Goal: Information Seeking & Learning: Find specific page/section

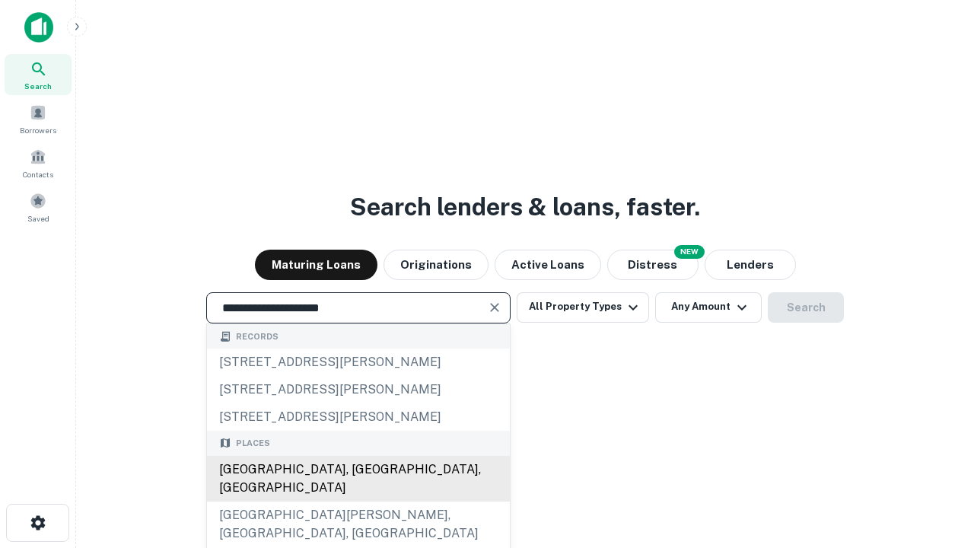
click at [358, 502] on div "[GEOGRAPHIC_DATA], [GEOGRAPHIC_DATA], [GEOGRAPHIC_DATA]" at bounding box center [358, 479] width 303 height 46
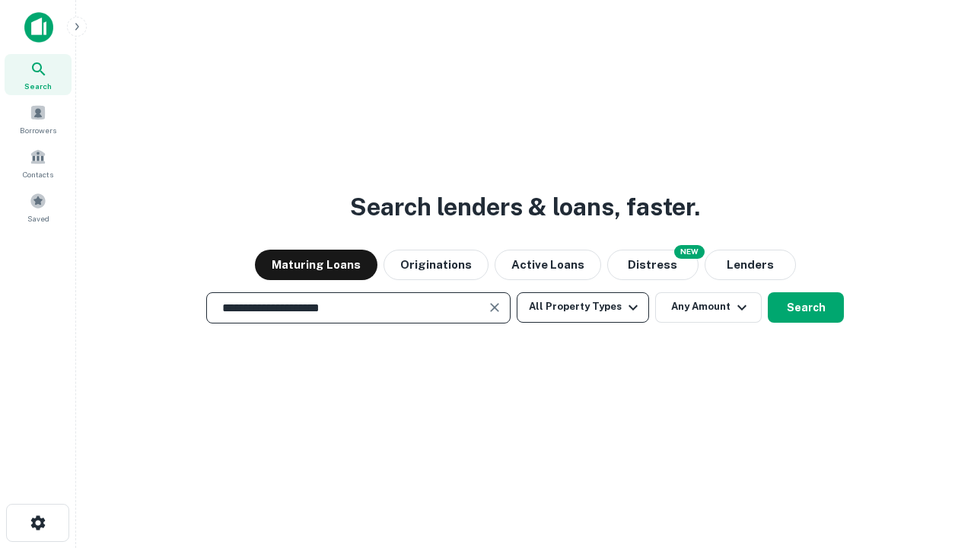
type input "**********"
click at [583, 307] on button "All Property Types" at bounding box center [583, 307] width 132 height 30
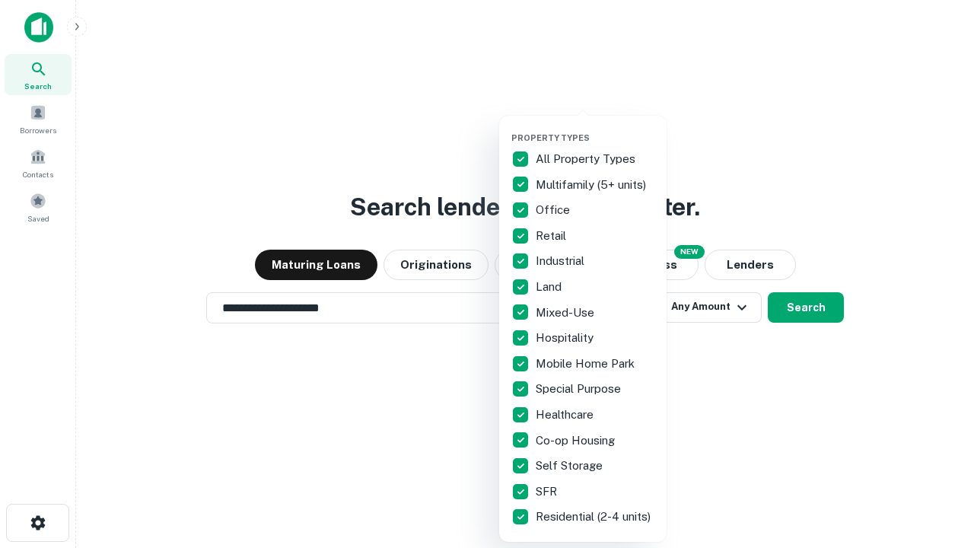
click at [595, 128] on button "button" at bounding box center [594, 128] width 167 height 1
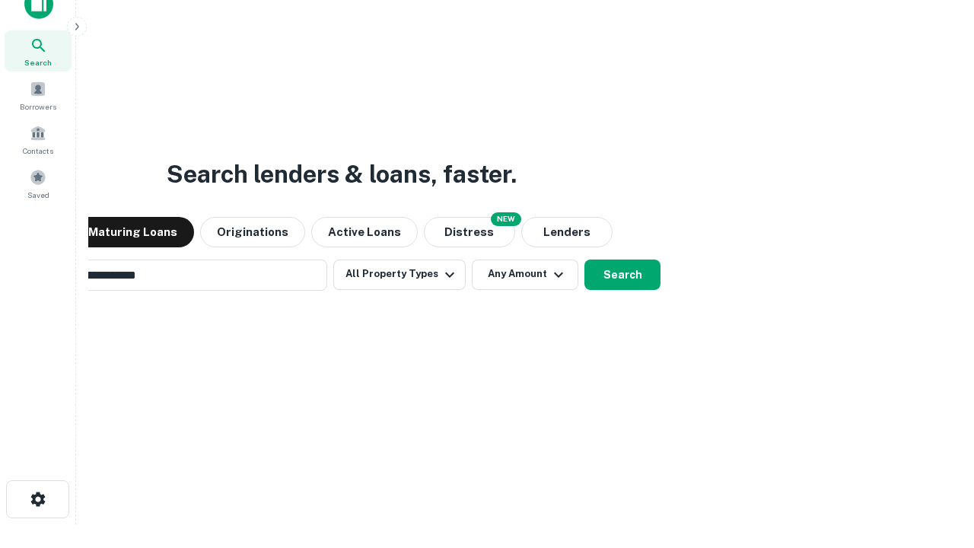
scroll to position [24, 0]
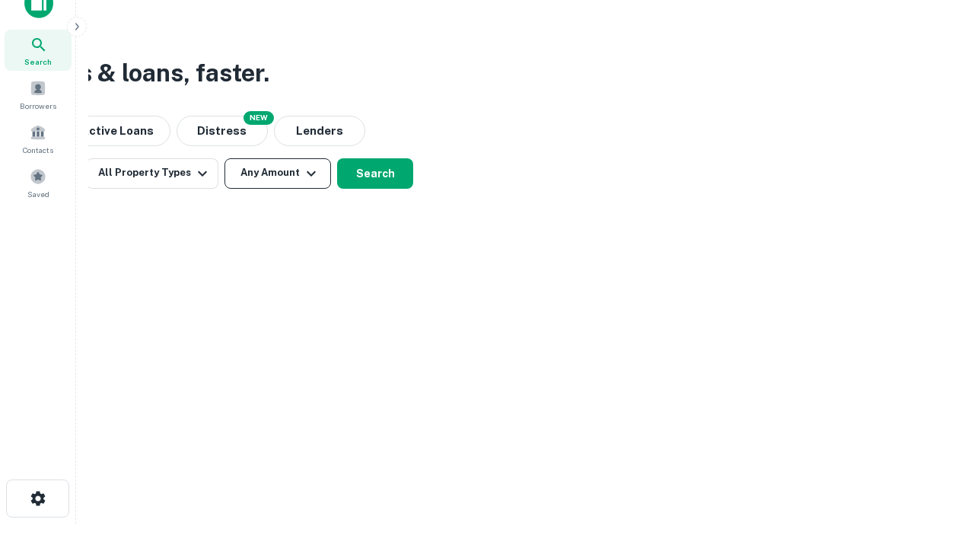
click at [278, 173] on button "Any Amount" at bounding box center [277, 173] width 107 height 30
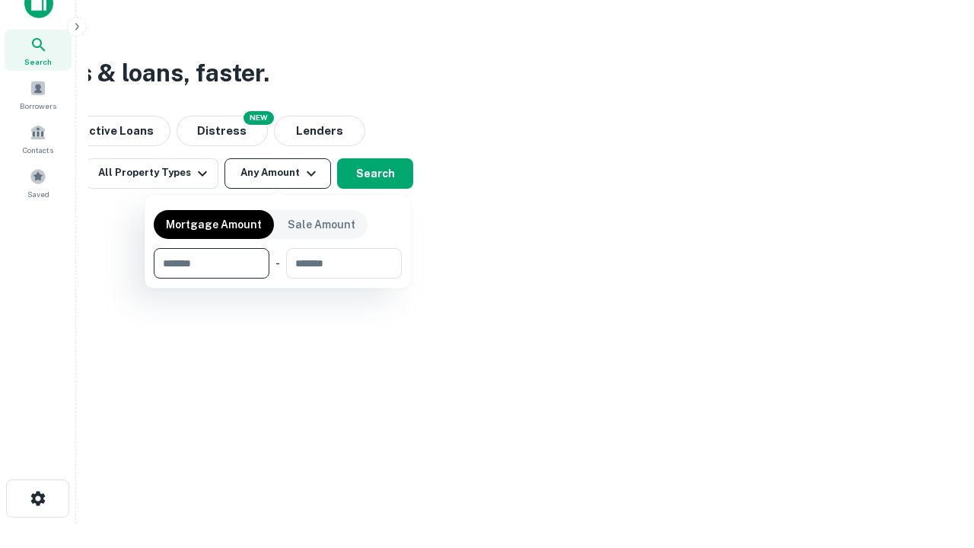
type input "*******"
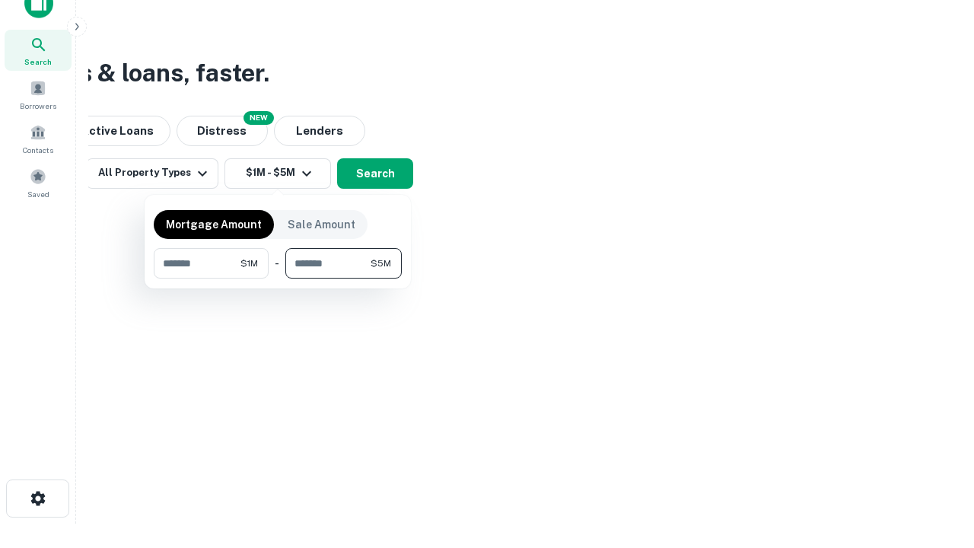
type input "*******"
click at [278, 279] on button "button" at bounding box center [278, 279] width 248 height 1
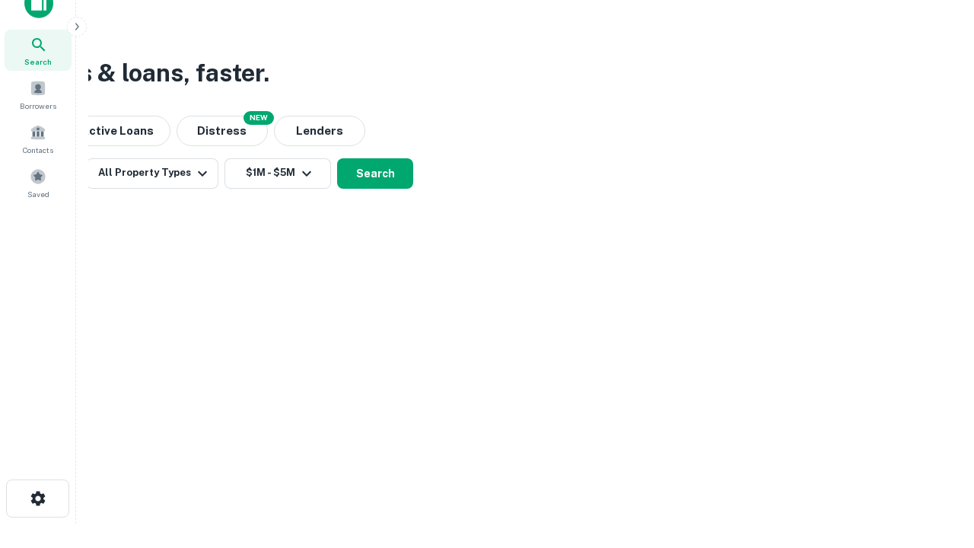
scroll to position [9, 281]
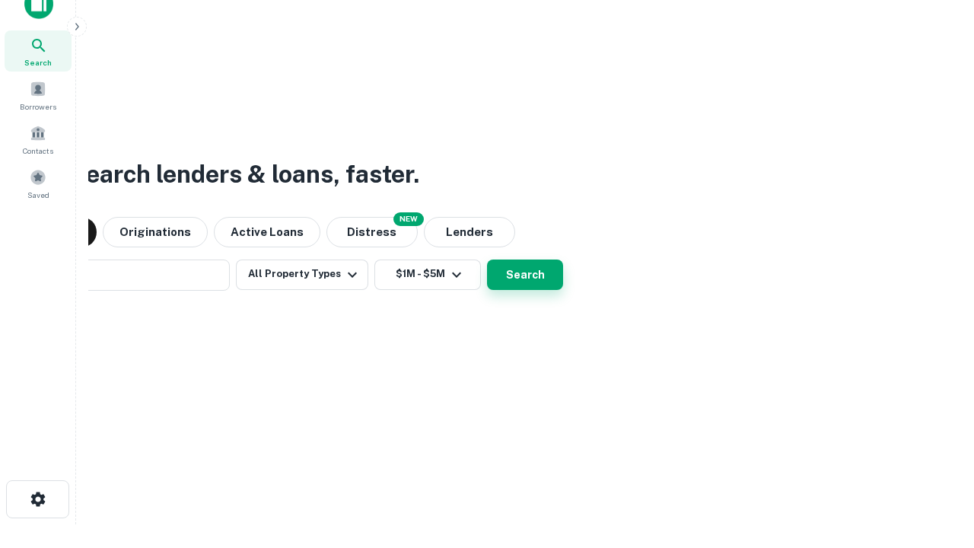
click at [487, 260] on button "Search" at bounding box center [525, 275] width 76 height 30
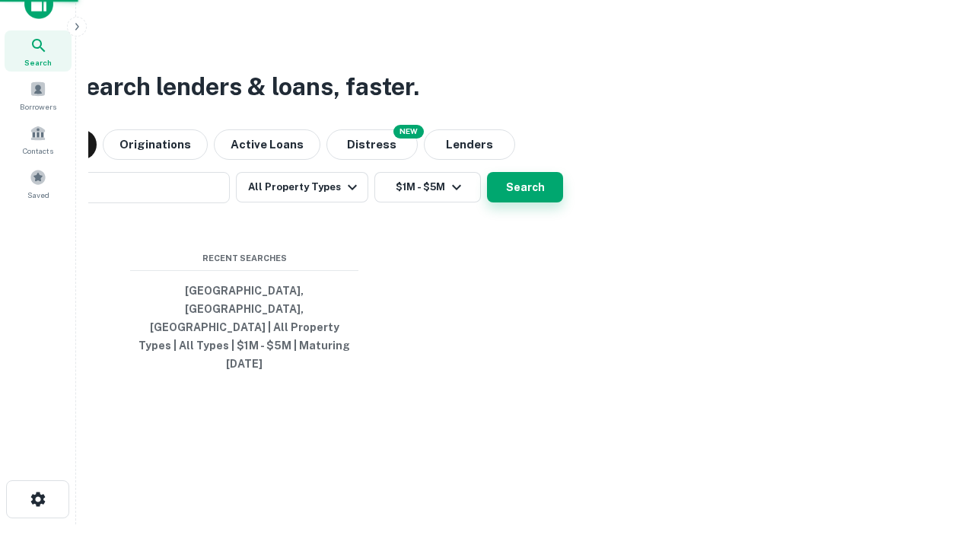
scroll to position [40, 431]
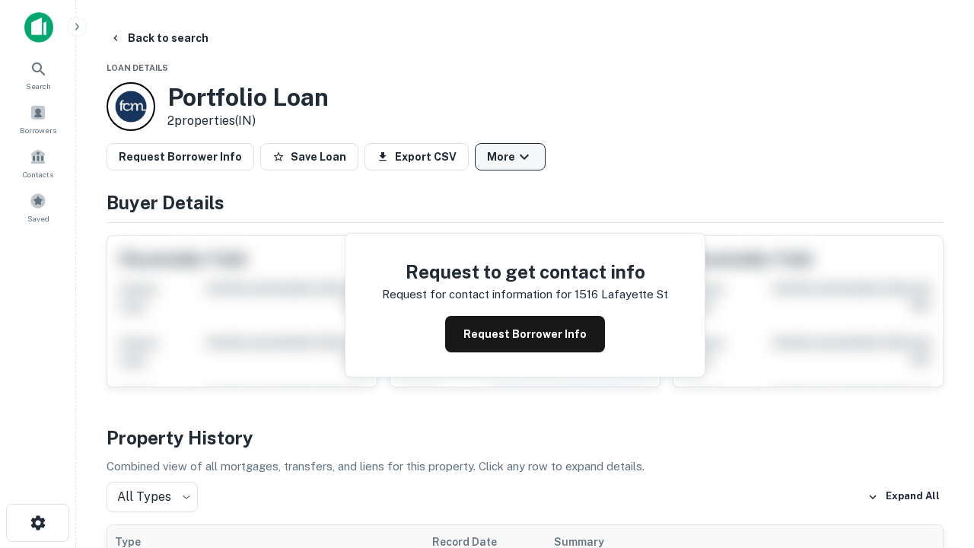
click at [510, 157] on button "More" at bounding box center [510, 156] width 71 height 27
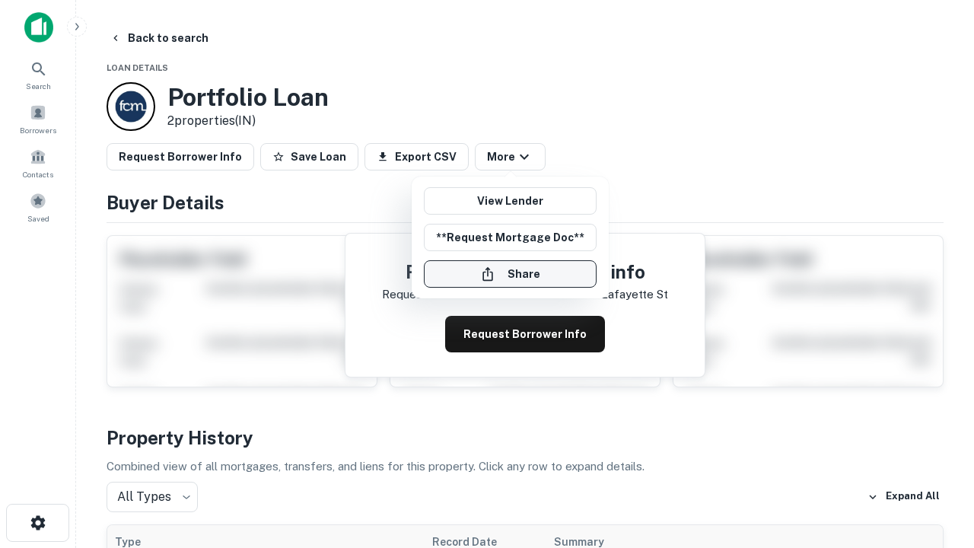
click at [510, 274] on button "Share" at bounding box center [510, 273] width 173 height 27
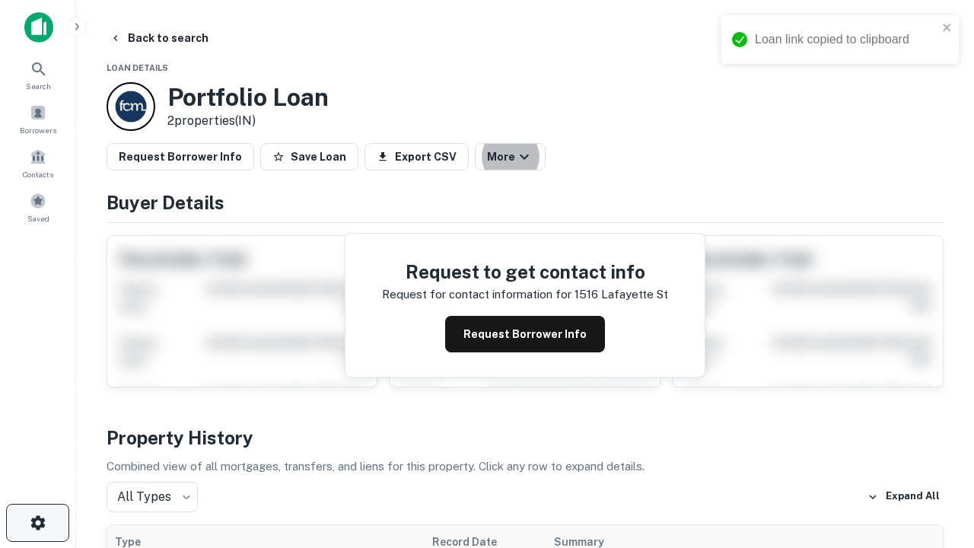
click at [37, 523] on icon "button" at bounding box center [38, 523] width 18 height 18
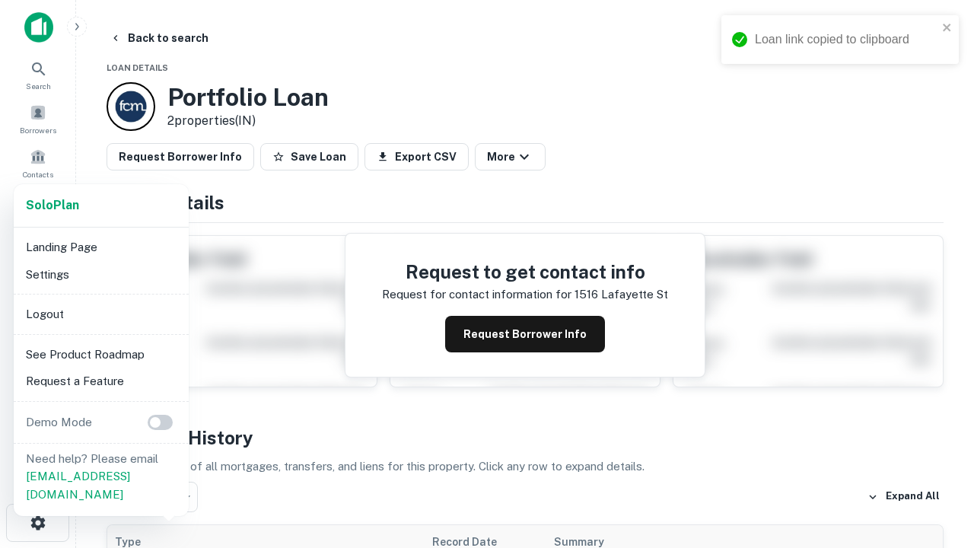
click at [100, 314] on li "Logout" at bounding box center [101, 314] width 163 height 27
